Goal: Information Seeking & Learning: Learn about a topic

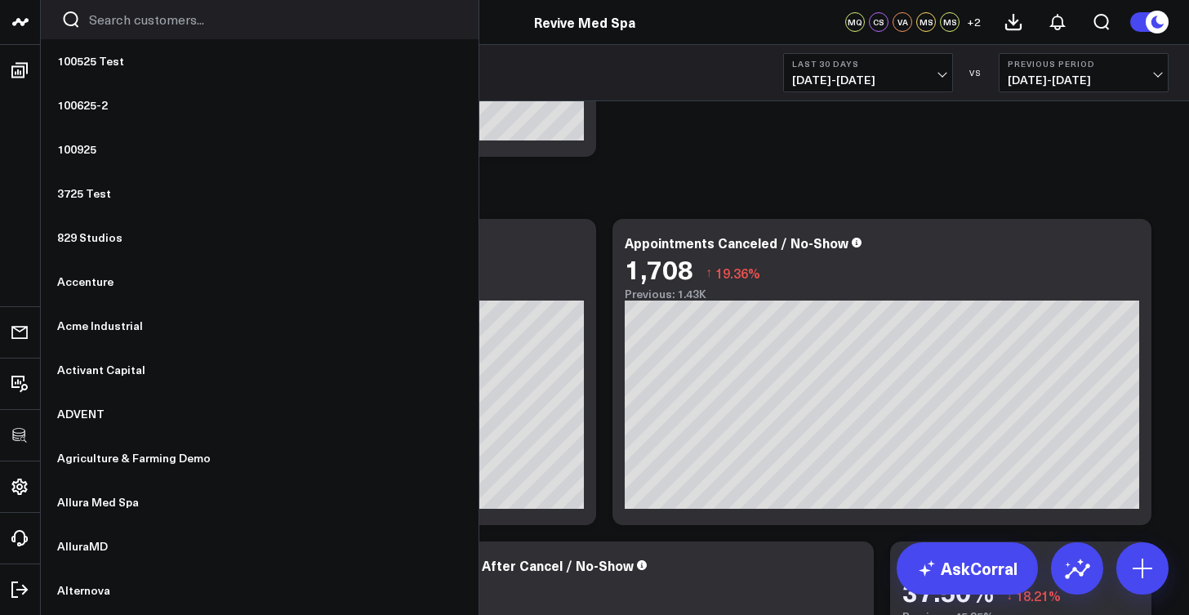
click at [140, 23] on input "Search customers input" at bounding box center [273, 20] width 369 height 18
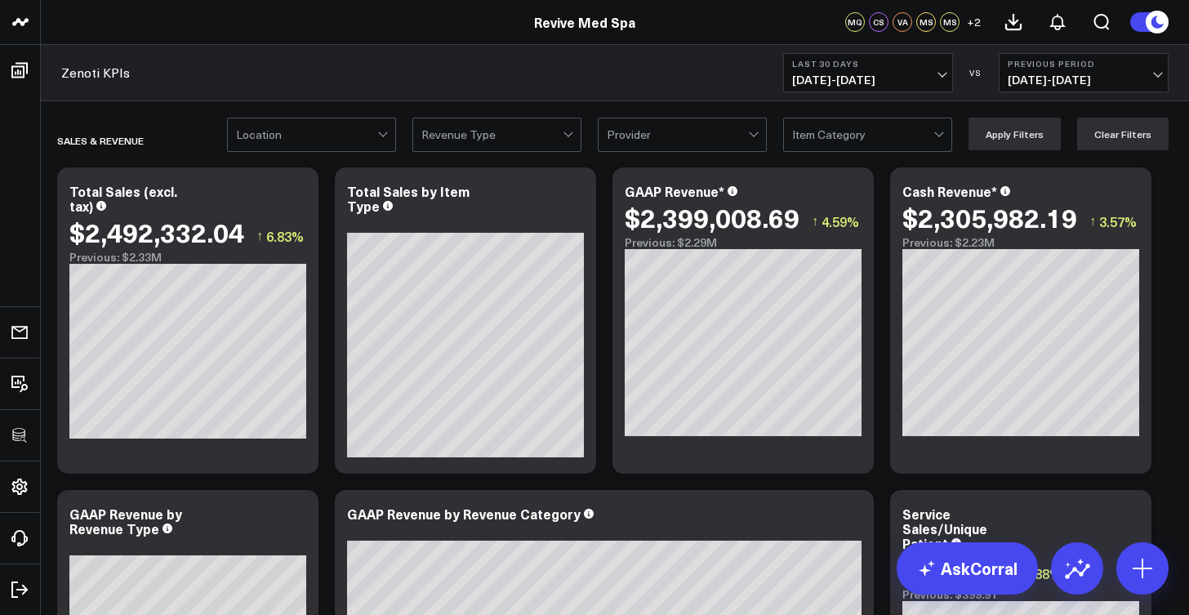
click at [552, 128] on div at bounding box center [491, 134] width 141 height 33
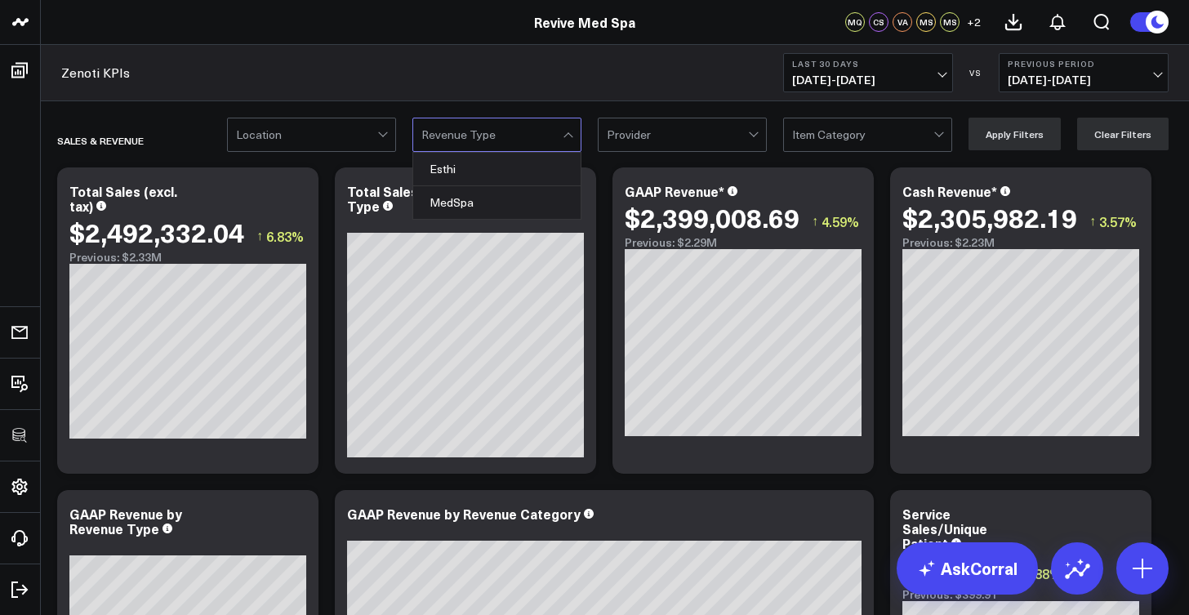
click at [506, 138] on div at bounding box center [491, 134] width 141 height 33
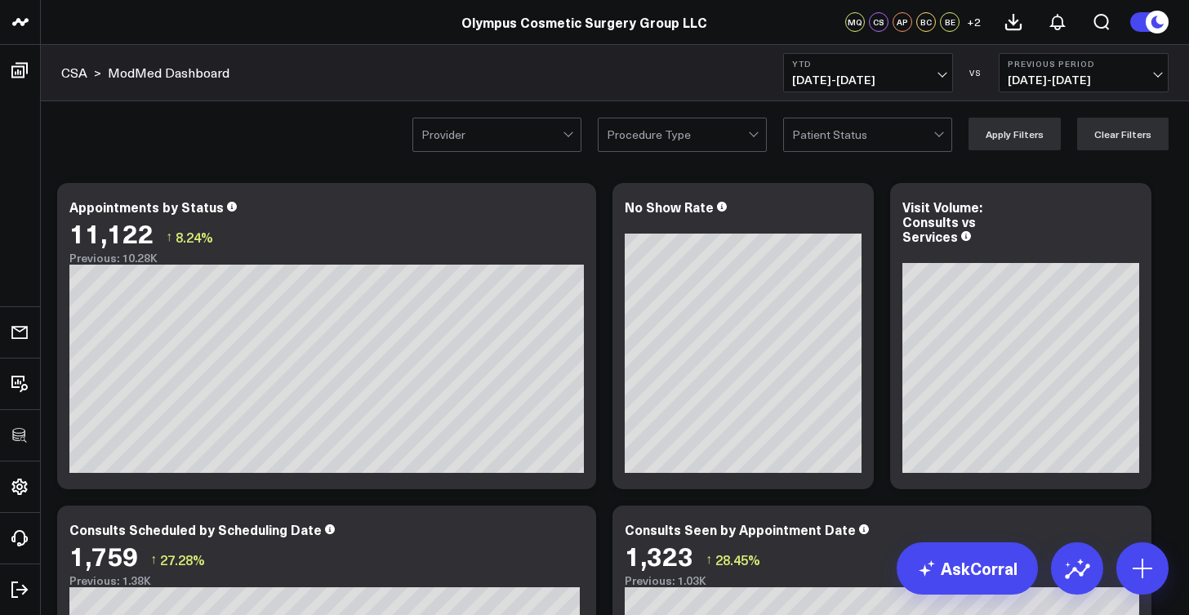
click at [945, 143] on div at bounding box center [940, 134] width 14 height 33
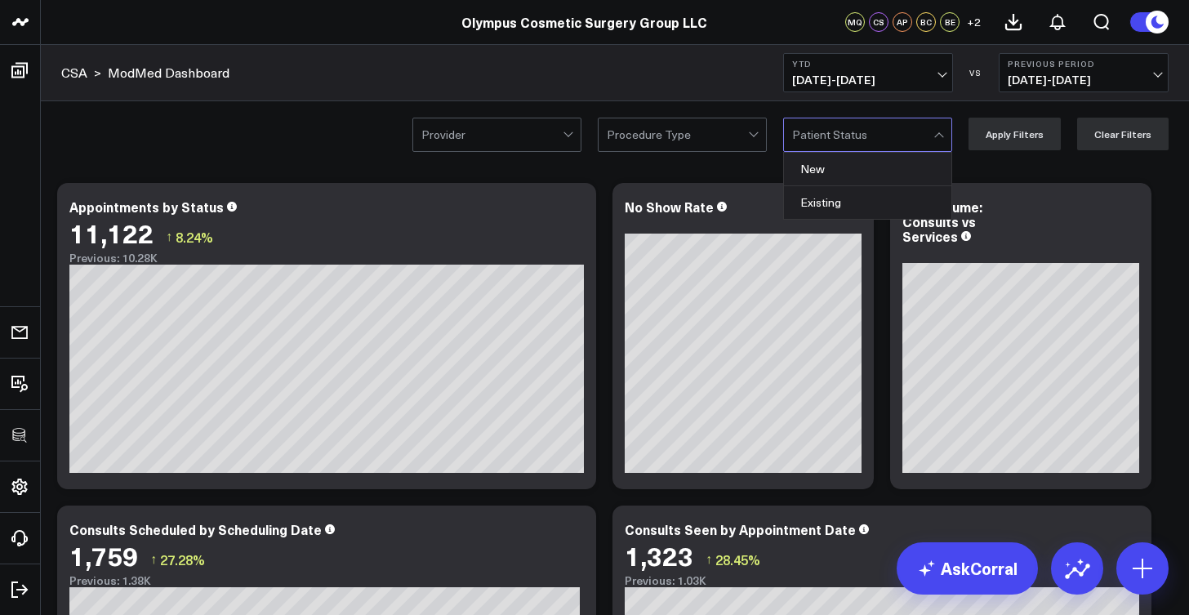
click at [944, 145] on div at bounding box center [940, 134] width 14 height 33
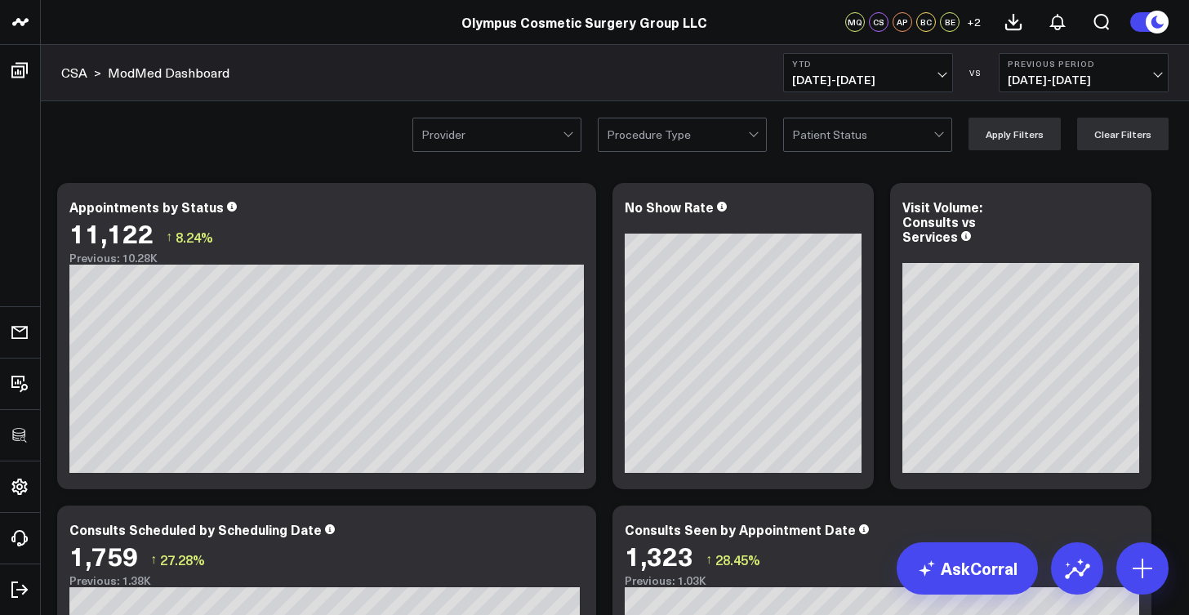
click at [944, 145] on div at bounding box center [940, 134] width 14 height 33
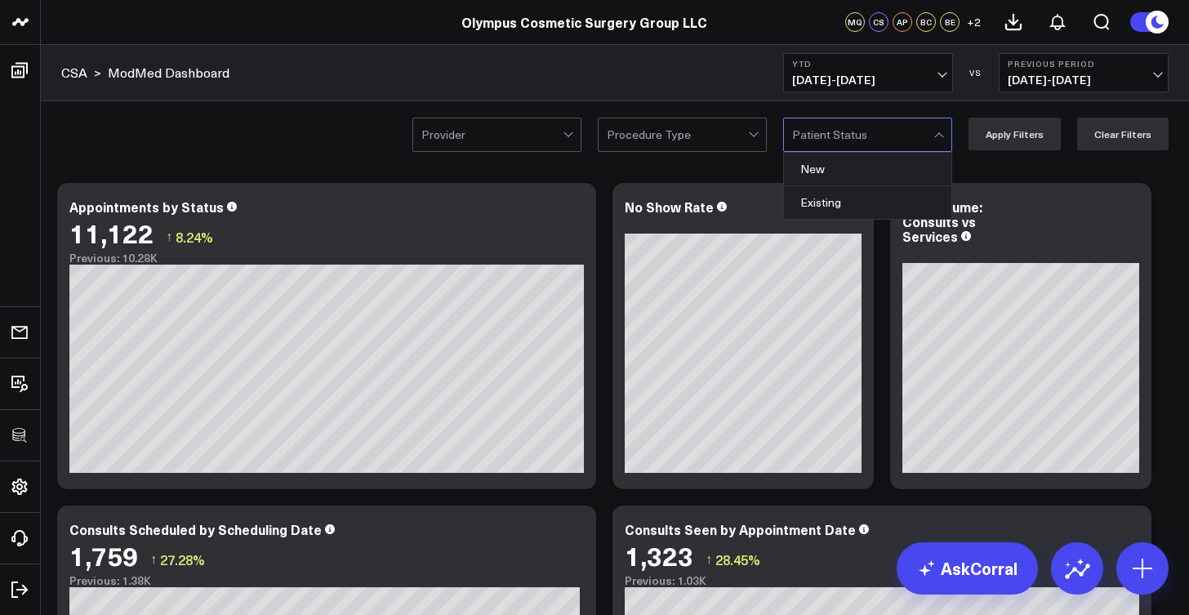
click at [929, 132] on div at bounding box center [862, 134] width 141 height 33
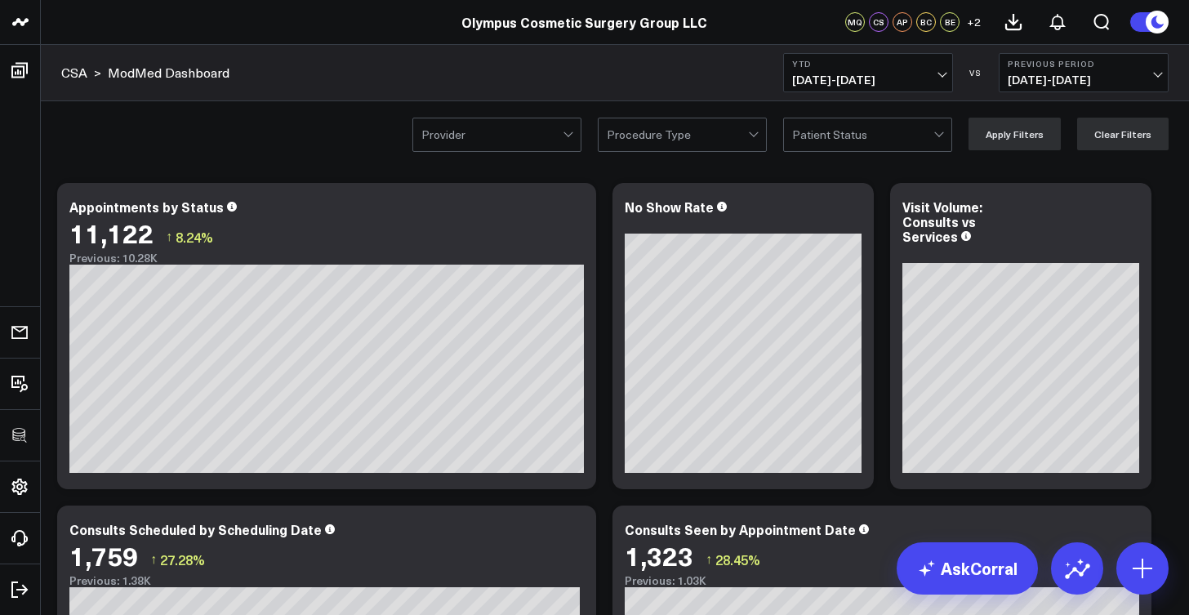
click at [656, 138] on div "Procedure Type" at bounding box center [677, 134] width 141 height 13
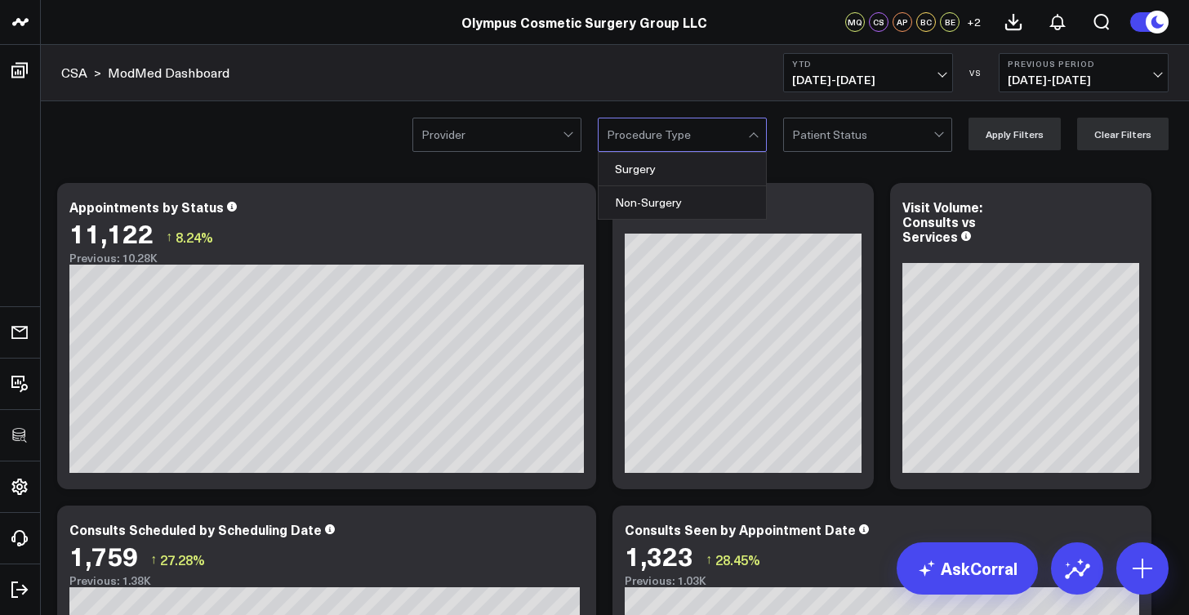
click at [656, 138] on div "Procedure Type" at bounding box center [677, 134] width 141 height 13
click at [532, 128] on div at bounding box center [491, 134] width 141 height 33
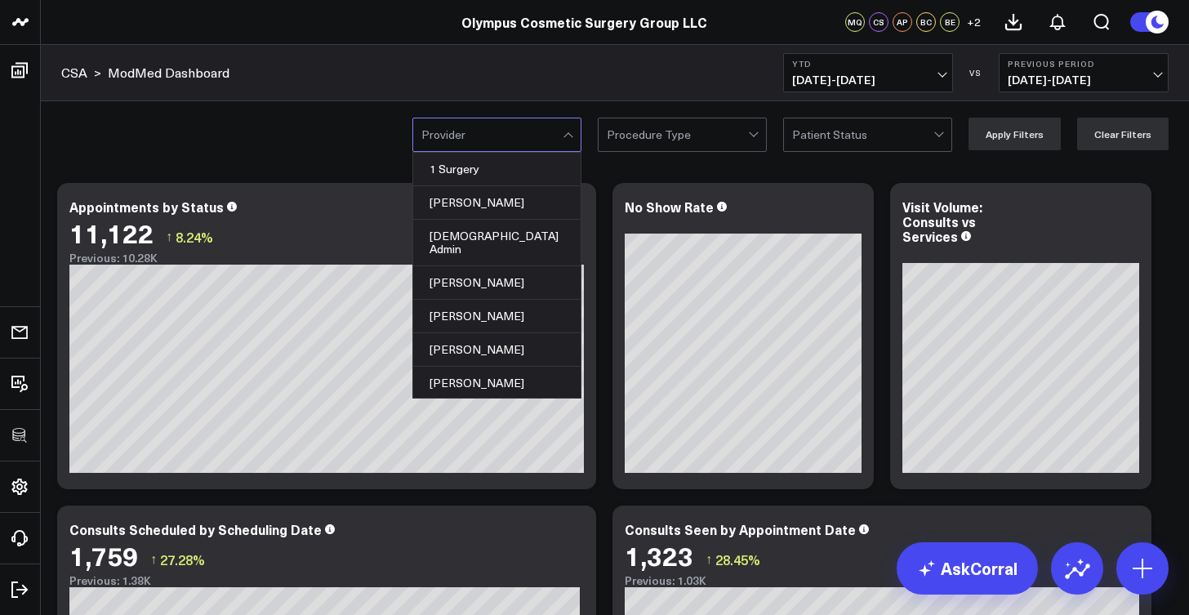
click at [375, 133] on div "1 Surgery, 1 of 126. 126 results available. Use Up and Down to choose options, …" at bounding box center [615, 133] width 1148 height 65
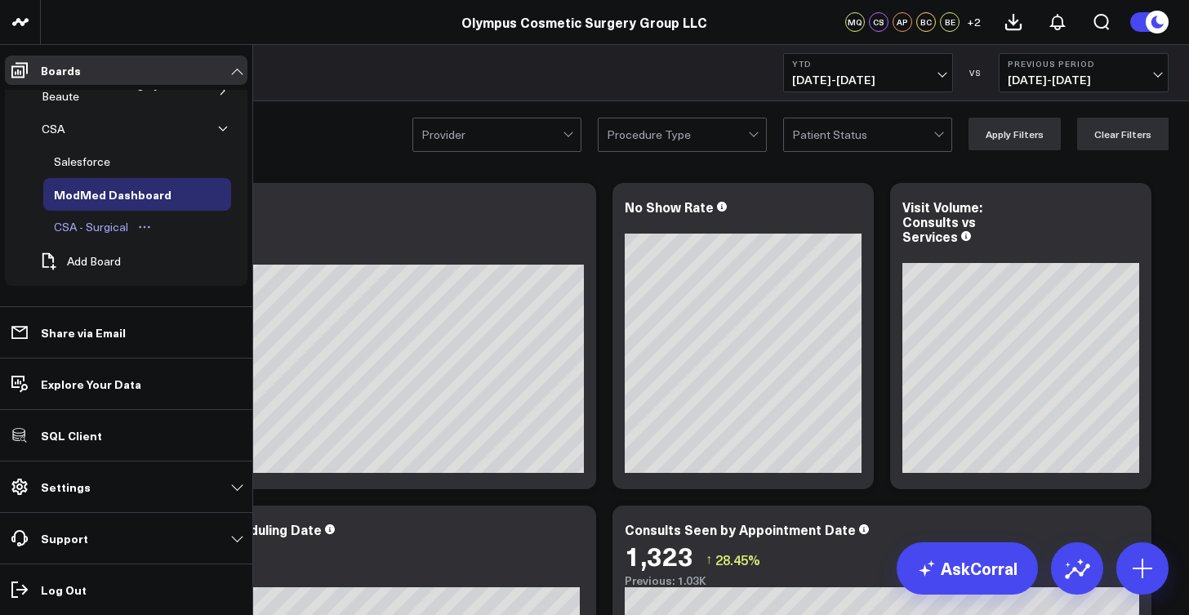
scroll to position [3, 0]
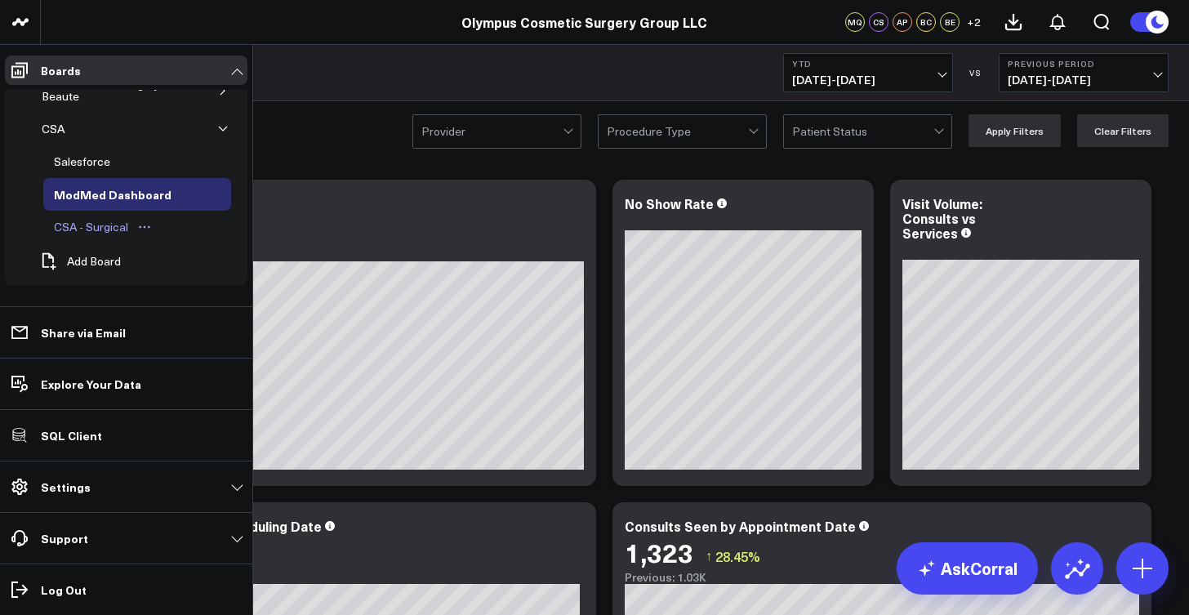
click at [96, 228] on div "CSA - Surgical" at bounding box center [91, 227] width 82 height 20
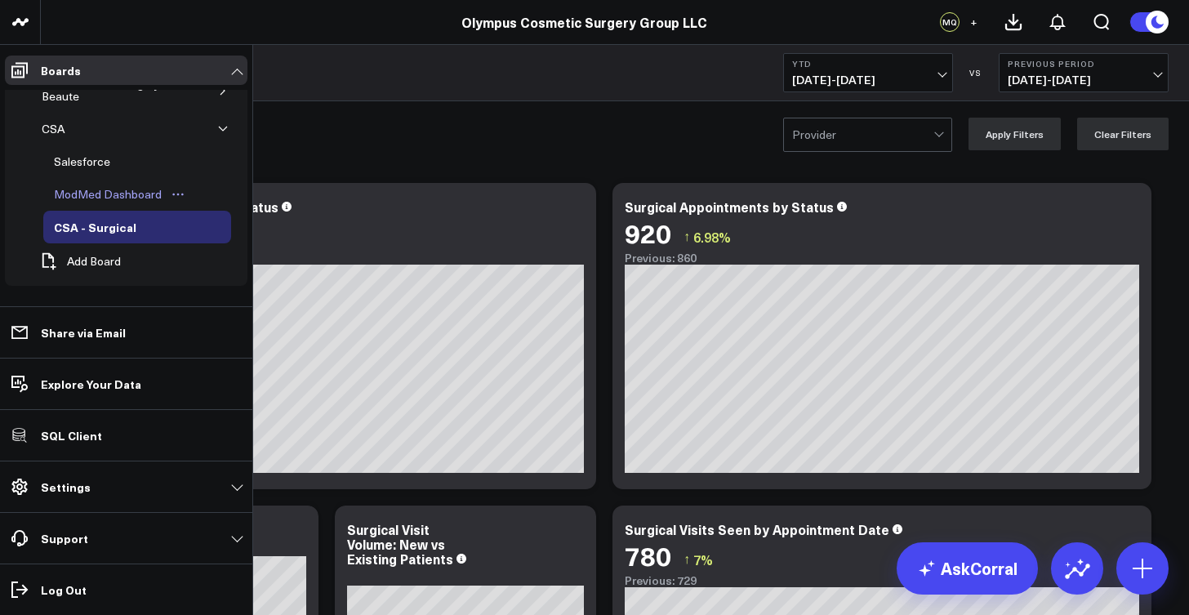
click at [107, 194] on div "ModMed Dashboard" at bounding box center [108, 195] width 116 height 20
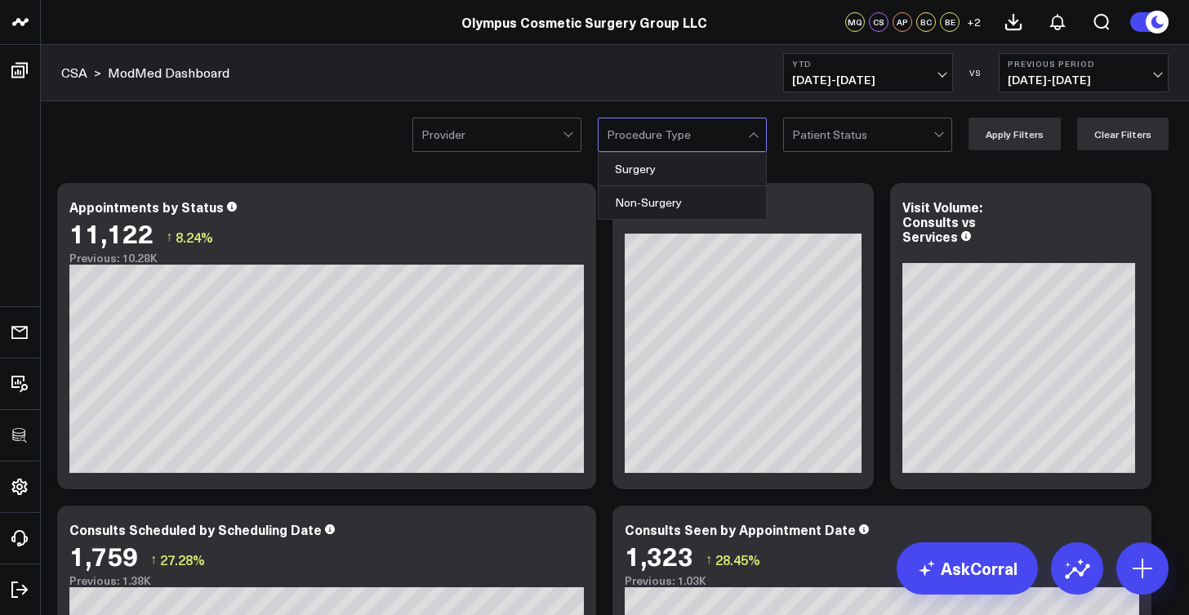
click at [722, 138] on div at bounding box center [677, 134] width 141 height 33
click at [345, 154] on div "Provider Surgery, 1 of 2. 2 results available. Use Up and Down to choose option…" at bounding box center [615, 133] width 1148 height 65
